Goal: Use online tool/utility: Utilize a website feature to perform a specific function

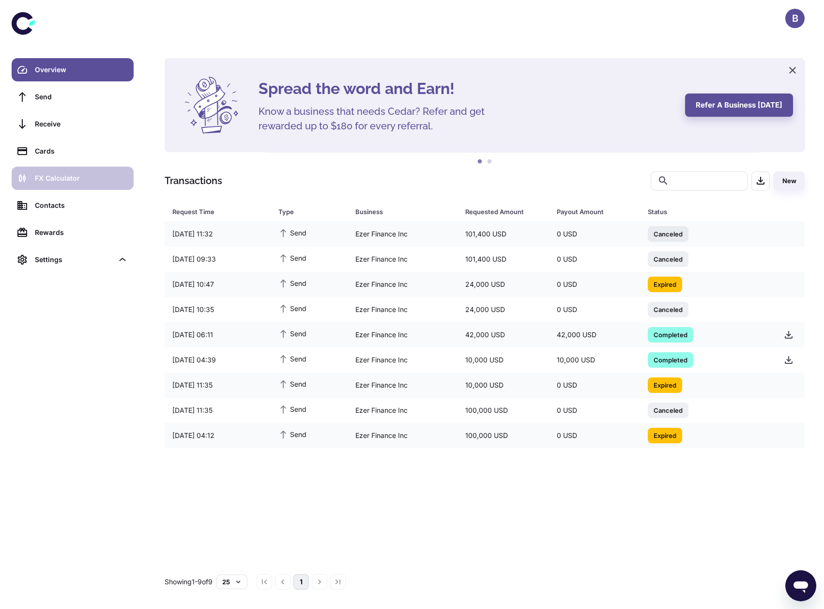
click at [101, 177] on div "FX Calculator" at bounding box center [81, 178] width 93 height 11
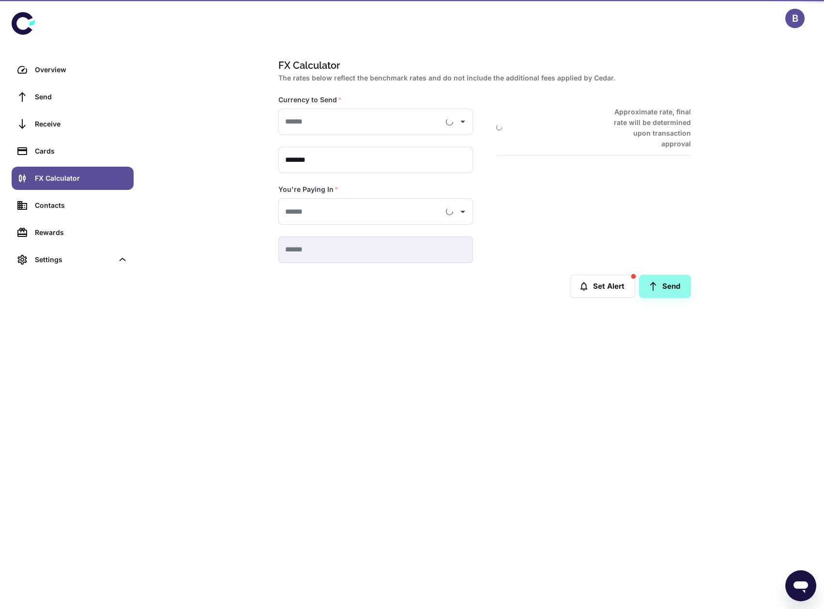
type input "**********"
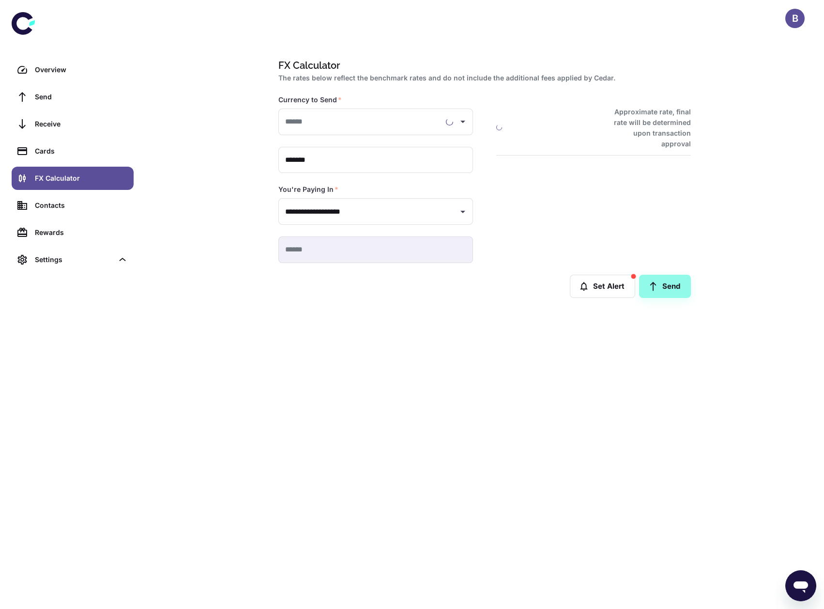
type input "**********"
